Goal: Information Seeking & Learning: Learn about a topic

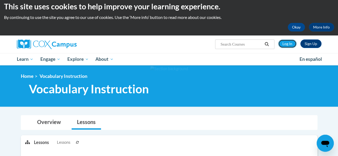
click at [288, 40] on link "Log In" at bounding box center [287, 44] width 18 height 9
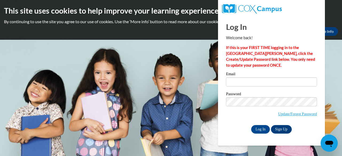
type input "[EMAIL_ADDRESS][DOMAIN_NAME]"
click at [259, 130] on input "Log In" at bounding box center [260, 129] width 19 height 9
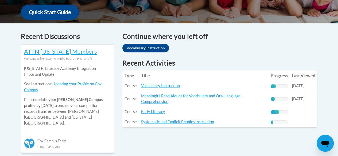
scroll to position [204, 0]
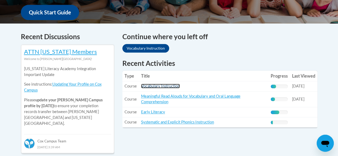
click at [170, 88] on link "Vocabulary Instruction" at bounding box center [160, 86] width 39 height 5
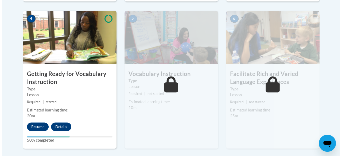
scroll to position [317, 0]
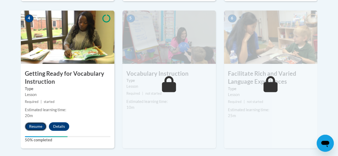
click at [31, 127] on button "Resume" at bounding box center [36, 126] width 22 height 9
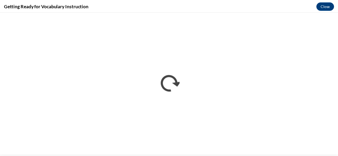
scroll to position [0, 0]
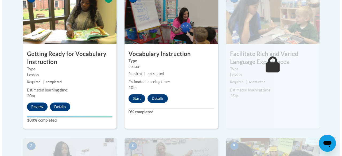
scroll to position [336, 0]
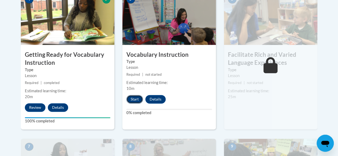
click at [135, 96] on button "Start" at bounding box center [134, 99] width 17 height 9
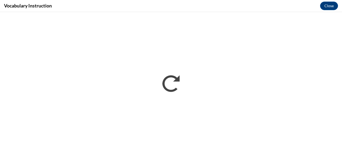
scroll to position [0, 0]
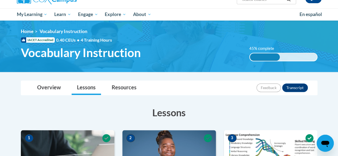
scroll to position [49, 0]
